Goal: Transaction & Acquisition: Download file/media

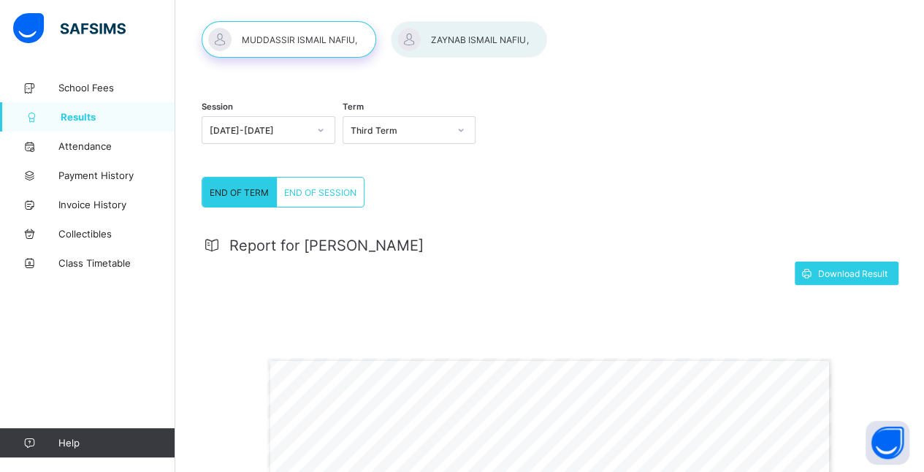
scroll to position [60, 0]
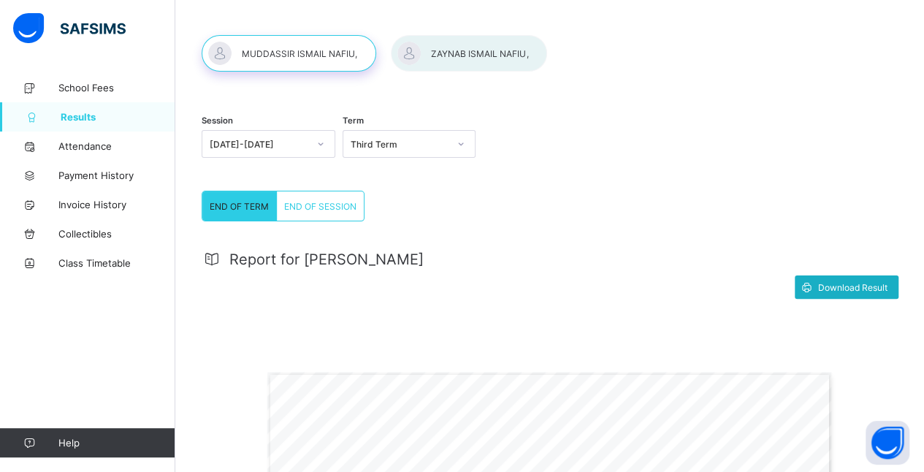
click at [850, 286] on span "Download Result" at bounding box center [852, 287] width 69 height 11
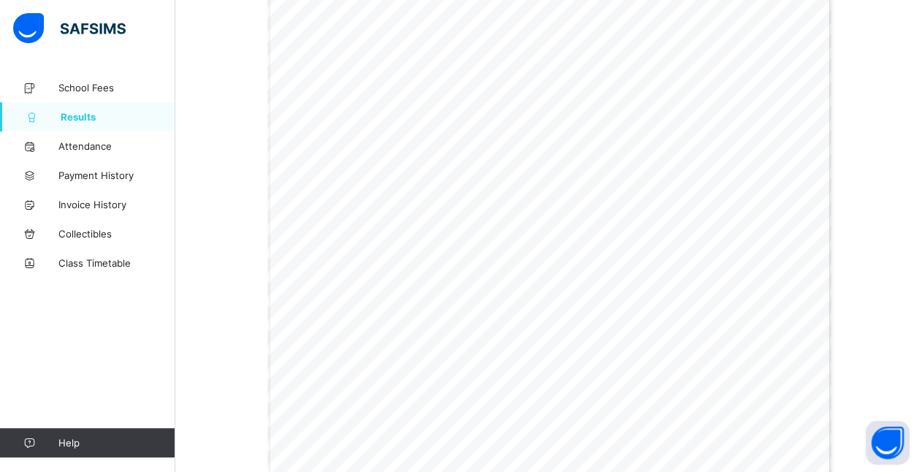
scroll to position [498, 0]
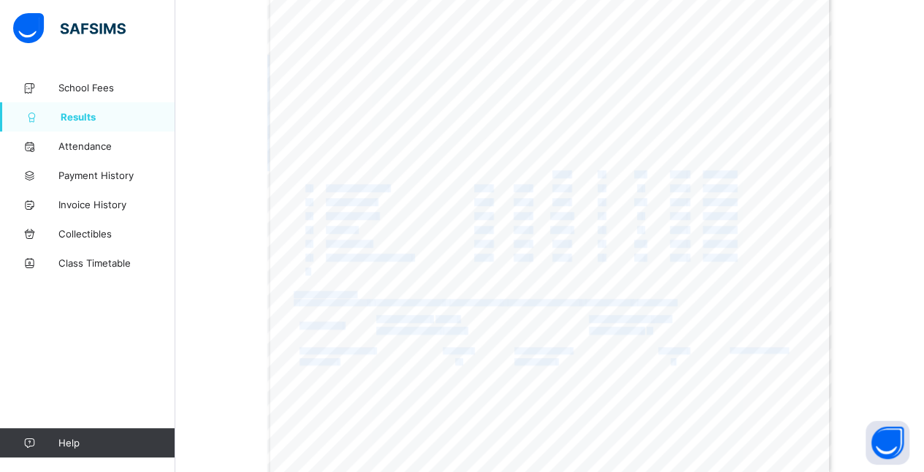
drag, startPoint x: 558, startPoint y: 171, endPoint x: 611, endPoint y: 172, distance: 52.6
click at [611, 172] on div "END OF TERM REPORT | Third Term [DATE]-[DATE] PUPIL’S NAME: [PERSON_NAME], [PER…" at bounding box center [549, 333] width 565 height 799
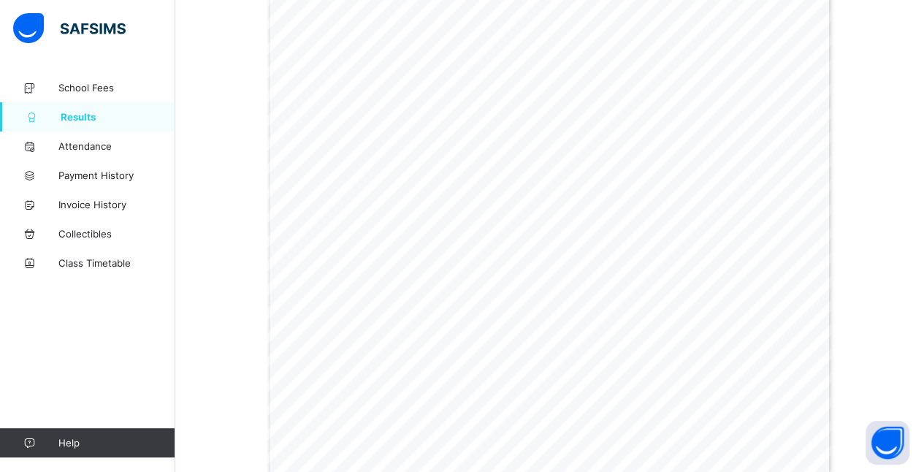
click at [611, 207] on div "END OF TERM REPORT | Third Term [DATE]-[DATE] PUPIL’S NAME: [PERSON_NAME], [PER…" at bounding box center [549, 333] width 565 height 799
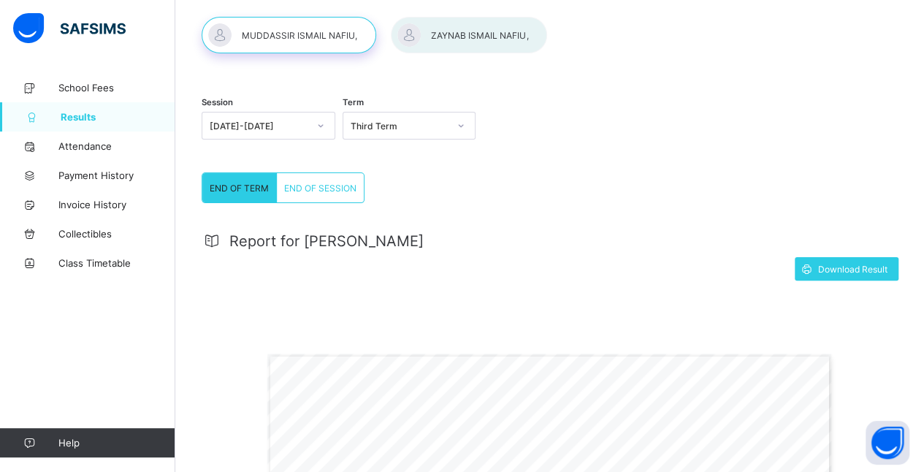
scroll to position [0, 0]
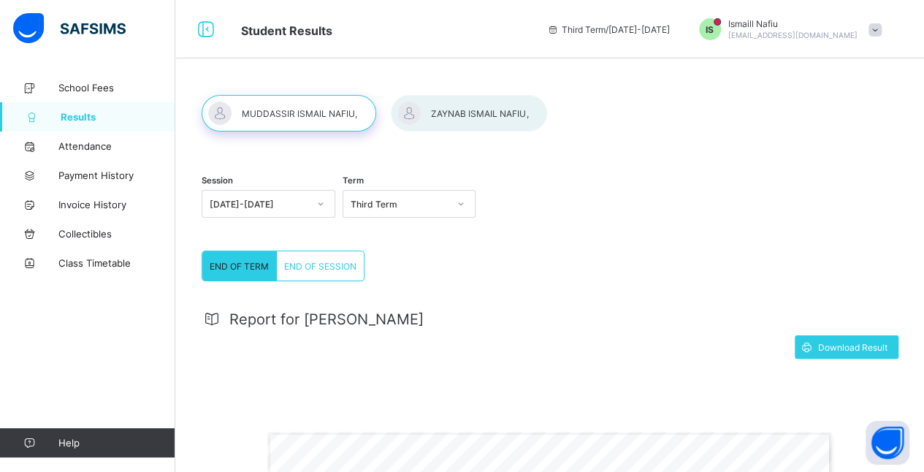
click at [457, 110] on div at bounding box center [469, 113] width 156 height 37
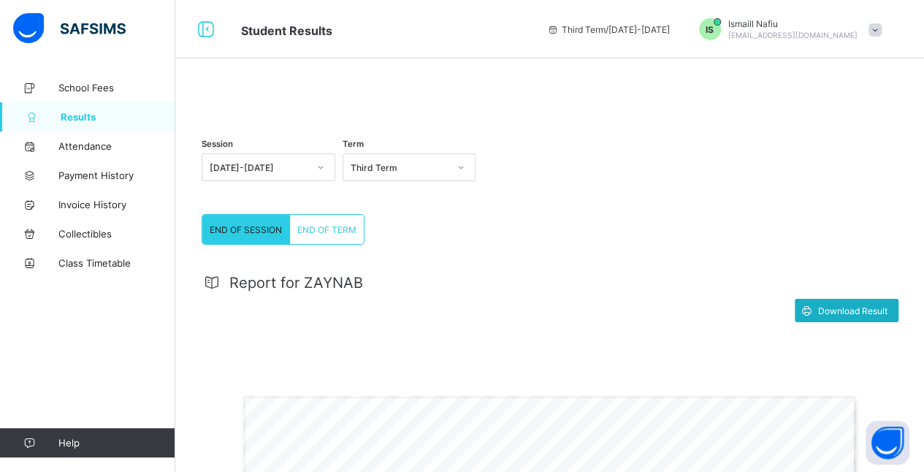
click at [866, 316] on span "Download Result" at bounding box center [852, 310] width 69 height 11
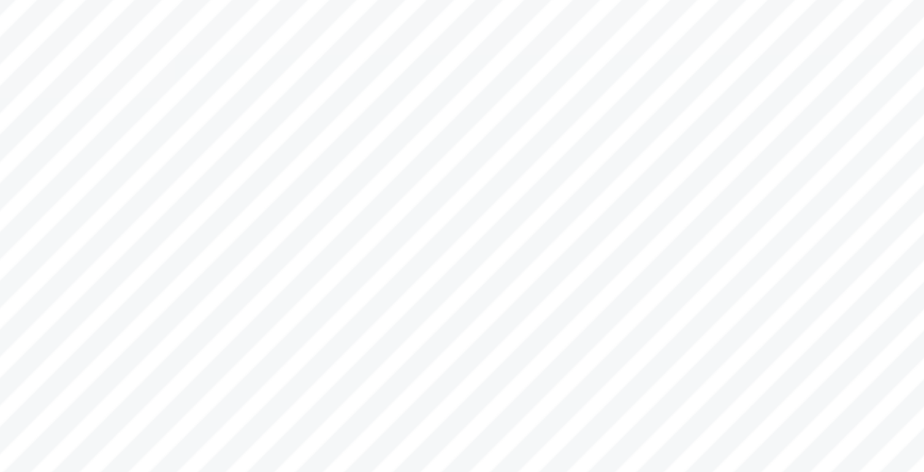
scroll to position [346, 0]
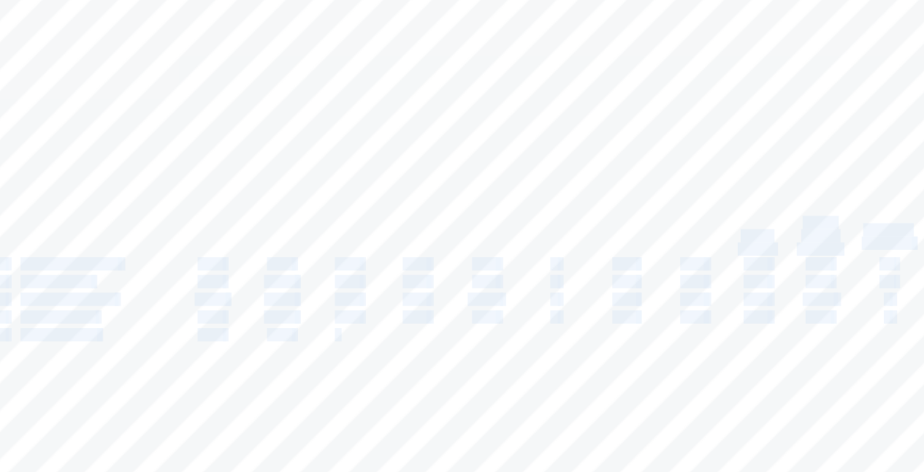
drag, startPoint x: 454, startPoint y: 266, endPoint x: 473, endPoint y: 278, distance: 22.9
click at [473, 278] on div "Gwarzo Road, P.O. [GEOGRAPHIC_DATA] - [GEOGRAPHIC_DATA]. Tel: [PHONE_NUMBER], […" at bounding box center [550, 266] width 615 height 435
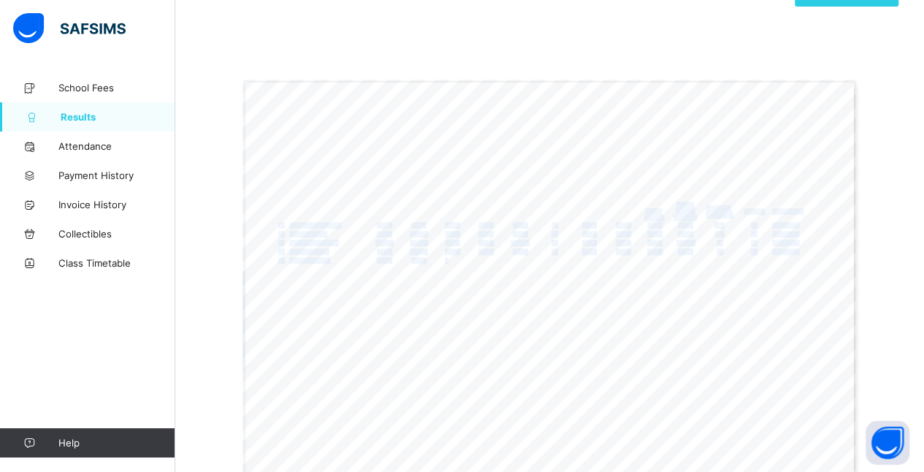
scroll to position [312, 0]
click at [215, 275] on div "Report for ZAYNAB Download Result Gwarzo Road, P.O. [GEOGRAPHIC_DATA] - [GEOGRA…" at bounding box center [550, 272] width 696 height 651
click at [487, 442] on div "Gwarzo Road, P.O. [GEOGRAPHIC_DATA] - [GEOGRAPHIC_DATA]. Tel: [PHONE_NUMBER], […" at bounding box center [550, 300] width 615 height 435
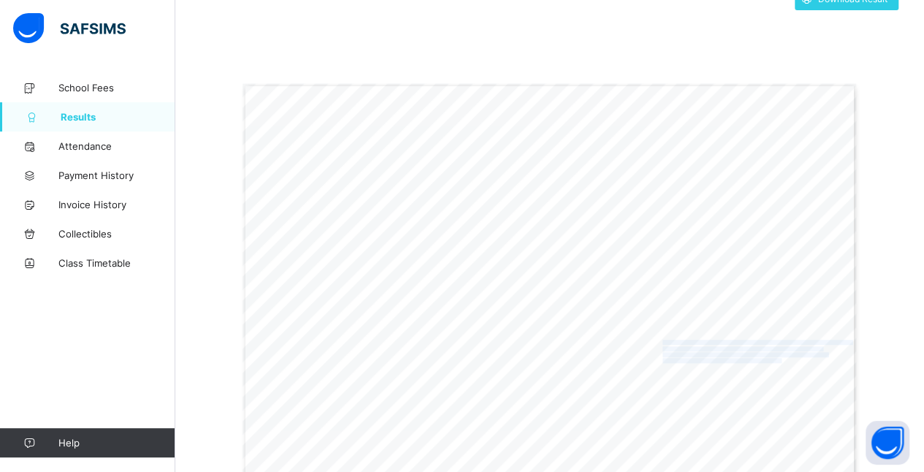
drag, startPoint x: 668, startPoint y: 378, endPoint x: 787, endPoint y: 394, distance: 120.9
click at [787, 394] on div "Gwarzo Road, P.O. [GEOGRAPHIC_DATA] - [GEOGRAPHIC_DATA]. Tel: [PHONE_NUMBER], […" at bounding box center [550, 300] width 615 height 435
